Goal: Navigation & Orientation: Find specific page/section

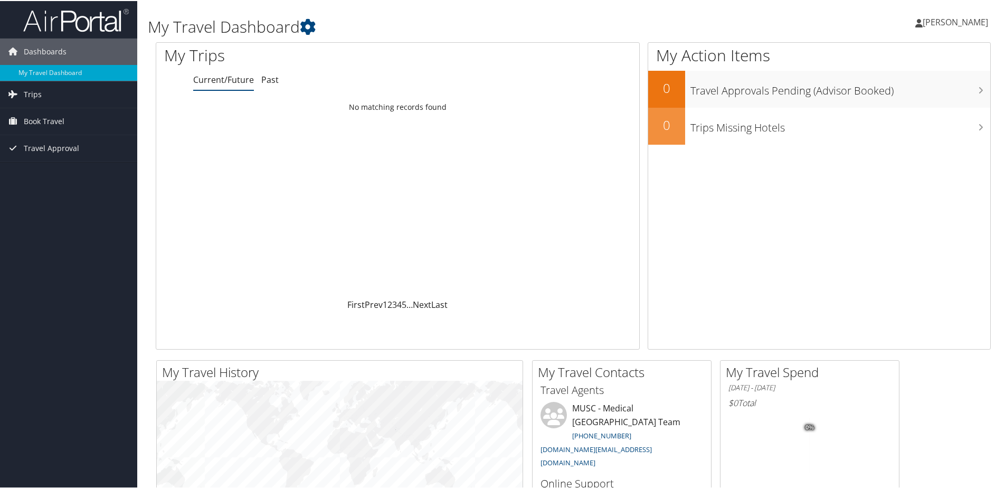
click at [933, 21] on span "[PERSON_NAME]" at bounding box center [954, 21] width 65 height 12
click at [45, 121] on span "Book Travel" at bounding box center [44, 120] width 41 height 26
click at [41, 92] on link "Trips" at bounding box center [68, 93] width 137 height 26
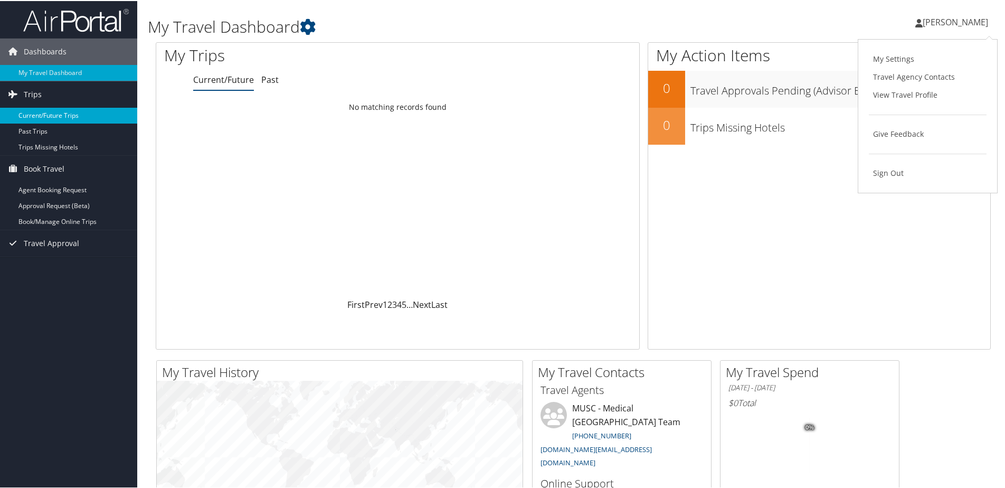
click at [41, 111] on link "Current/Future Trips" at bounding box center [68, 115] width 137 height 16
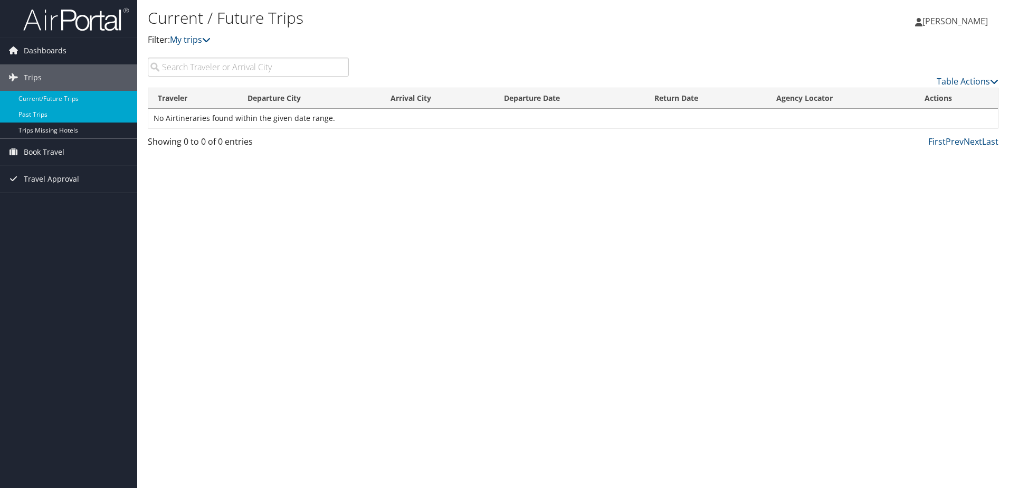
click at [26, 114] on link "Past Trips" at bounding box center [68, 115] width 137 height 16
click at [940, 21] on span "[PERSON_NAME]" at bounding box center [954, 21] width 65 height 12
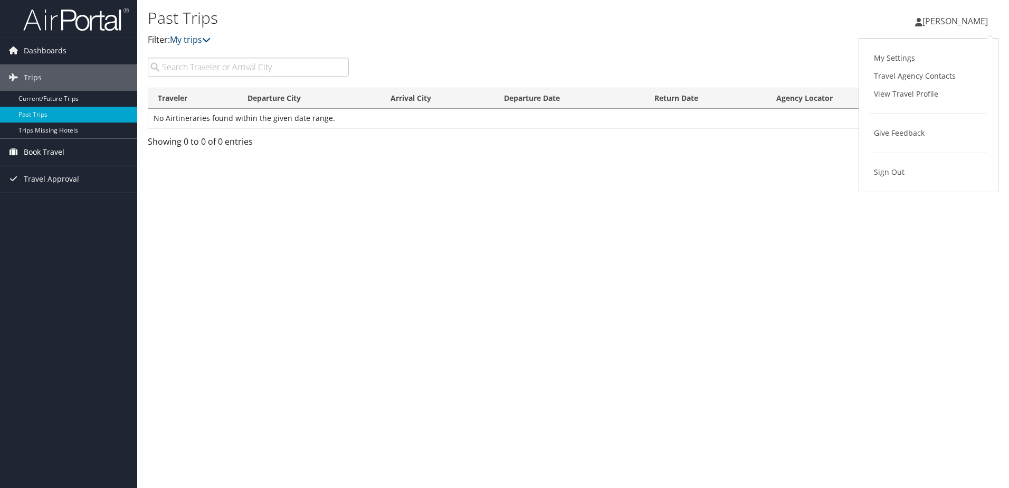
click at [44, 151] on span "Book Travel" at bounding box center [44, 152] width 41 height 26
click at [60, 205] on link "Book/Manage Online Trips" at bounding box center [68, 205] width 137 height 16
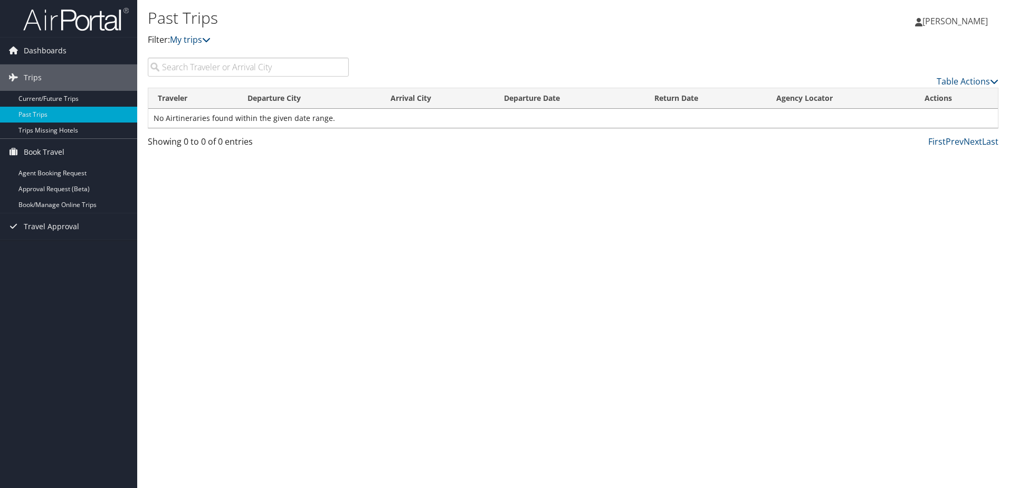
click at [960, 17] on span "[PERSON_NAME]" at bounding box center [954, 21] width 65 height 12
click at [732, 273] on div "Past Trips Filter: My trips Kimberly Cope Kimberly Cope My Settings Travel Agen…" at bounding box center [573, 244] width 872 height 488
click at [54, 49] on span "Dashboards" at bounding box center [45, 50] width 43 height 26
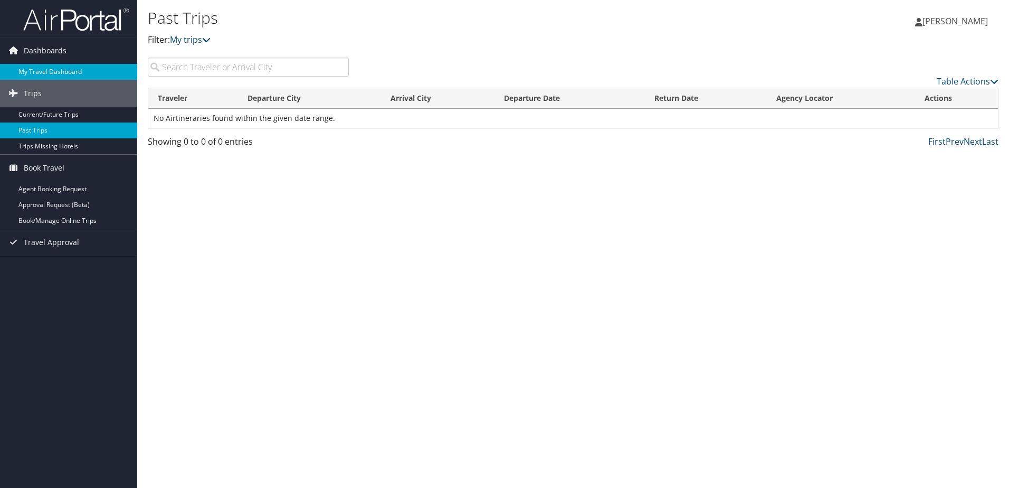
click at [54, 72] on link "My Travel Dashboard" at bounding box center [68, 72] width 137 height 16
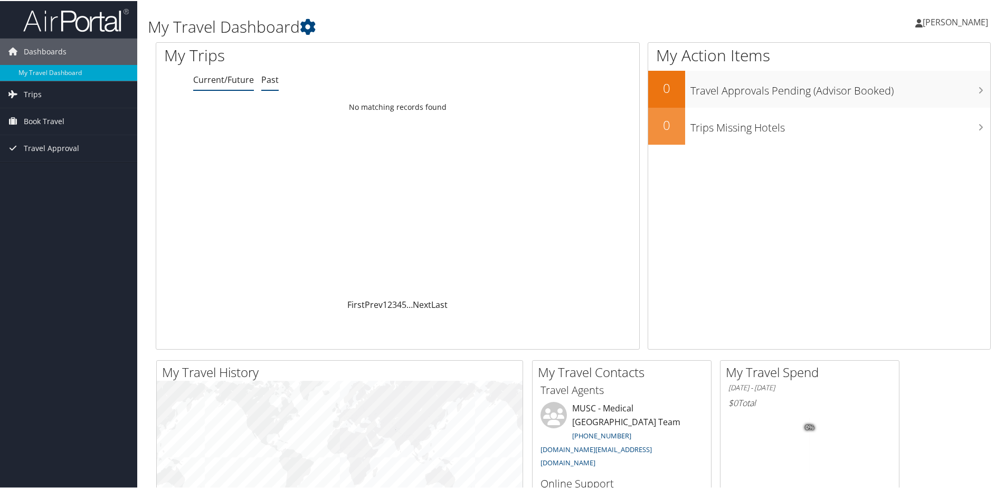
click at [270, 78] on link "Past" at bounding box center [269, 79] width 17 height 12
click at [25, 93] on span "Trips" at bounding box center [33, 93] width 18 height 26
